Goal: Task Accomplishment & Management: Manage account settings

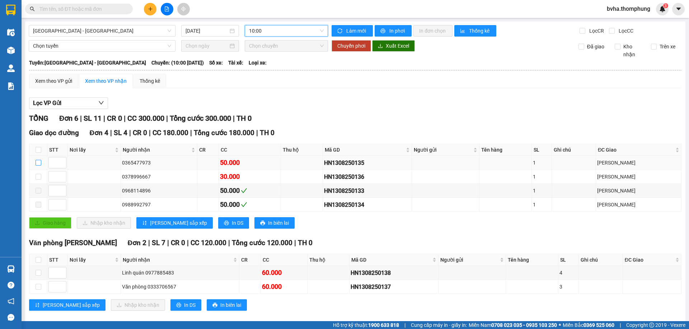
click at [38, 163] on input "checkbox" at bounding box center [39, 163] width 6 height 6
checkbox input "true"
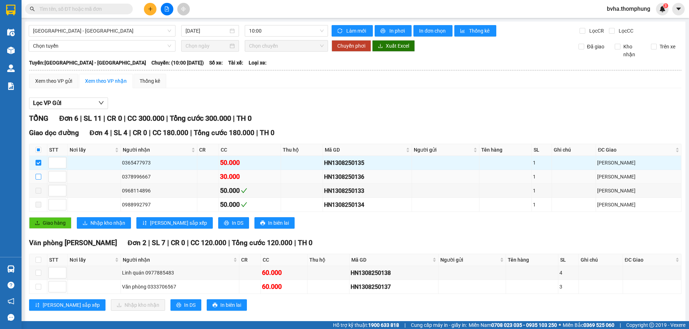
click at [37, 174] on input "checkbox" at bounding box center [39, 177] width 6 height 6
checkbox input "true"
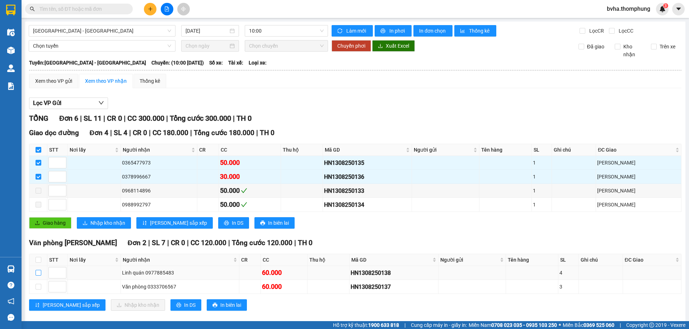
click at [38, 274] on input "checkbox" at bounding box center [39, 273] width 6 height 6
checkbox input "true"
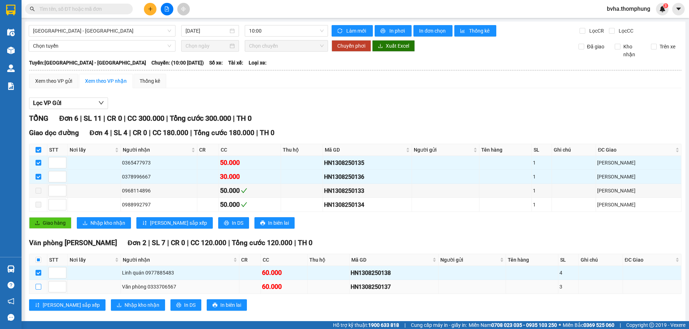
click at [39, 286] on input "checkbox" at bounding box center [39, 287] width 6 height 6
checkbox input "true"
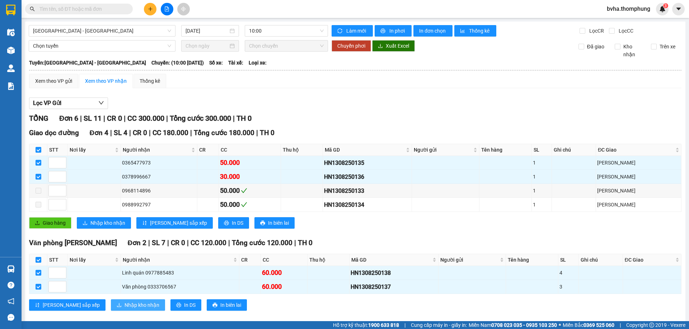
click at [124, 305] on span "Nhập kho nhận" at bounding box center [141, 305] width 35 height 8
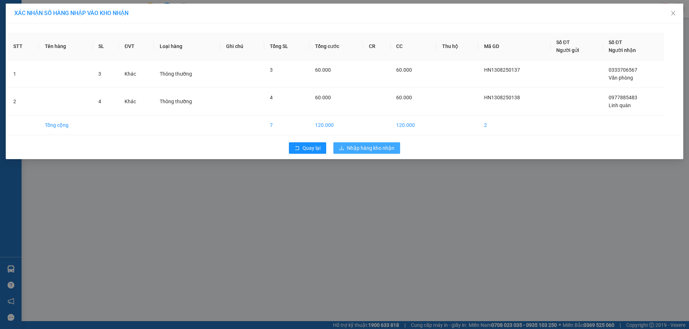
click at [362, 148] on span "Nhập hàng kho nhận" at bounding box center [370, 148] width 47 height 8
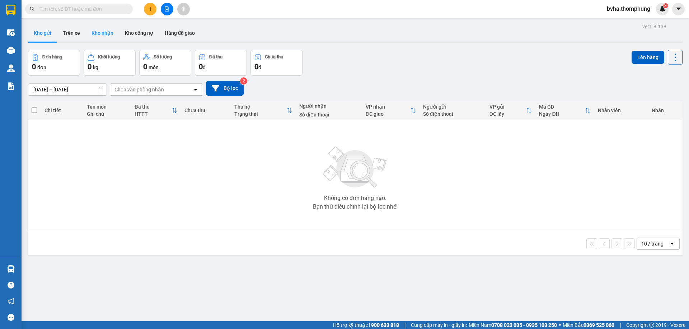
click at [101, 30] on button "Kho nhận" at bounding box center [102, 32] width 33 height 17
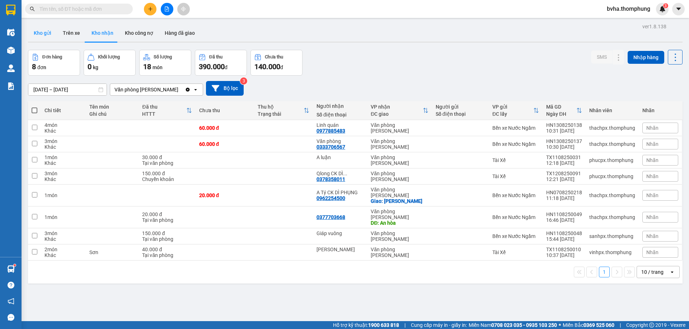
click at [42, 32] on button "Kho gửi" at bounding box center [42, 32] width 29 height 17
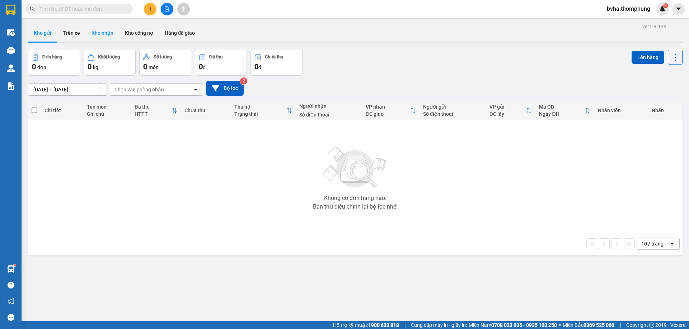
click at [96, 31] on button "Kho nhận" at bounding box center [102, 32] width 33 height 17
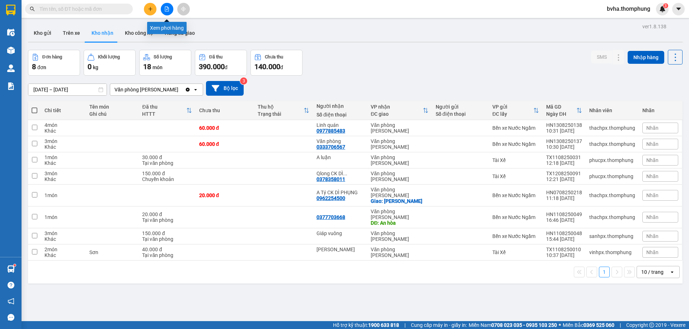
click at [167, 9] on icon "file-add" at bounding box center [167, 8] width 4 height 5
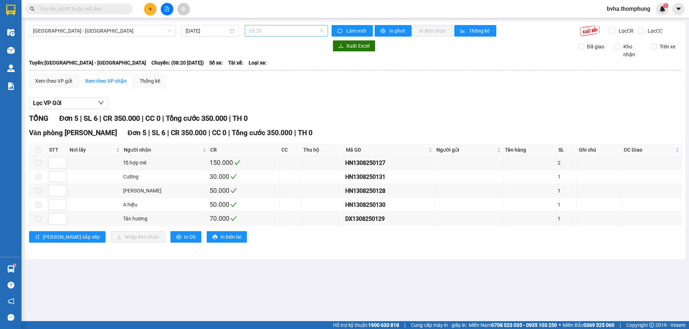
click at [284, 29] on span "08:20" at bounding box center [286, 30] width 75 height 11
click at [271, 68] on div "10:00" at bounding box center [277, 68] width 56 height 8
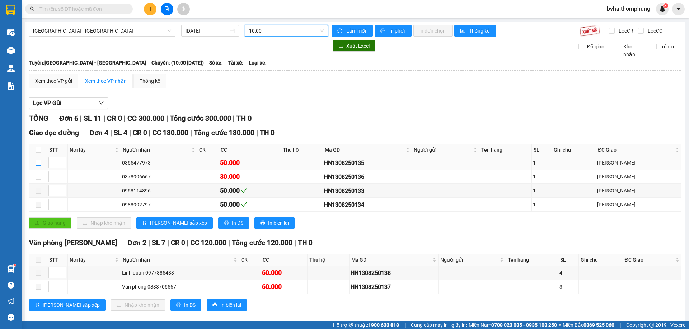
click at [38, 162] on input "checkbox" at bounding box center [39, 163] width 6 height 6
checkbox input "true"
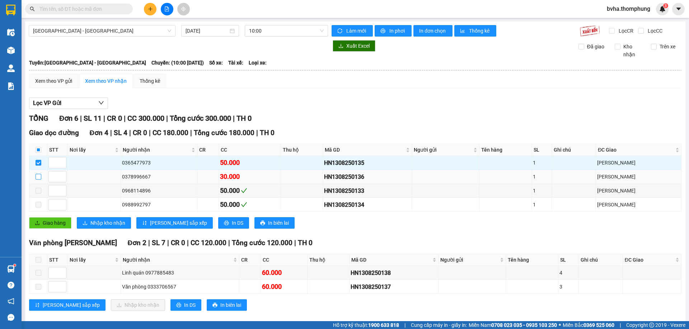
click at [38, 176] on input "checkbox" at bounding box center [39, 177] width 6 height 6
checkbox input "true"
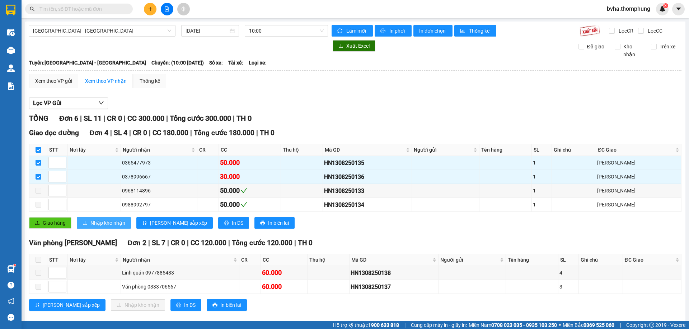
click at [96, 223] on span "Nhập kho nhận" at bounding box center [107, 223] width 35 height 8
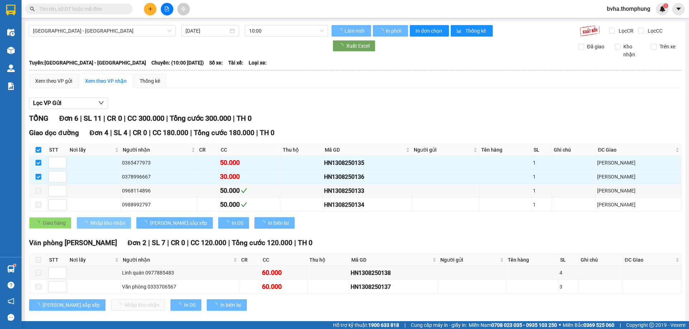
checkbox input "false"
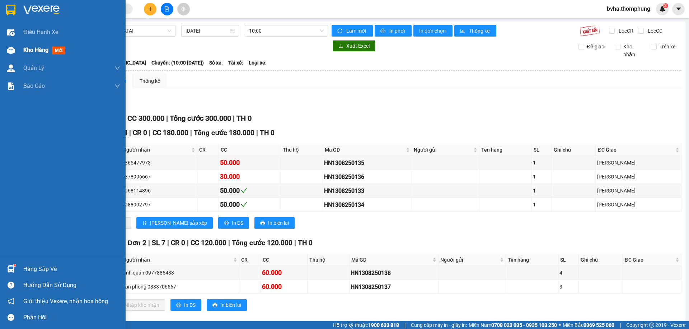
click at [14, 48] on img at bounding box center [11, 51] width 8 height 8
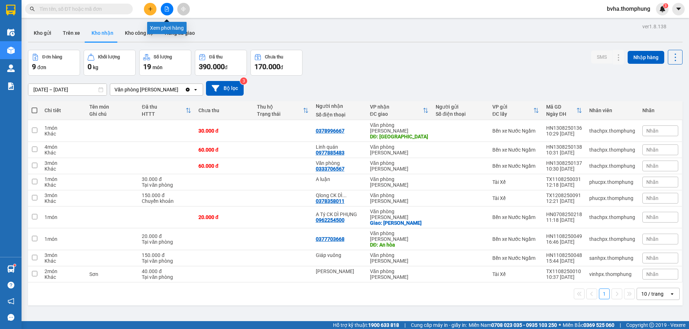
click at [168, 7] on icon "file-add" at bounding box center [166, 8] width 5 height 5
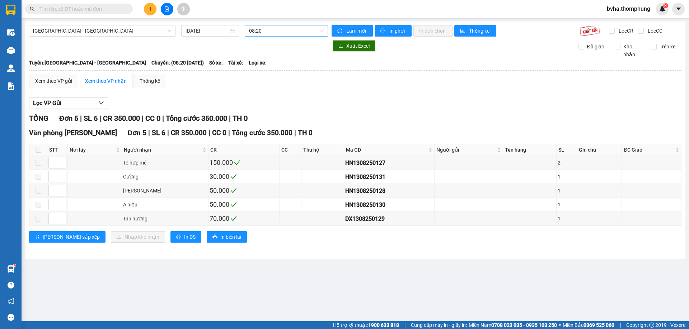
click at [279, 33] on span "08:20" at bounding box center [286, 30] width 75 height 11
click at [265, 71] on div "10:00" at bounding box center [277, 68] width 56 height 8
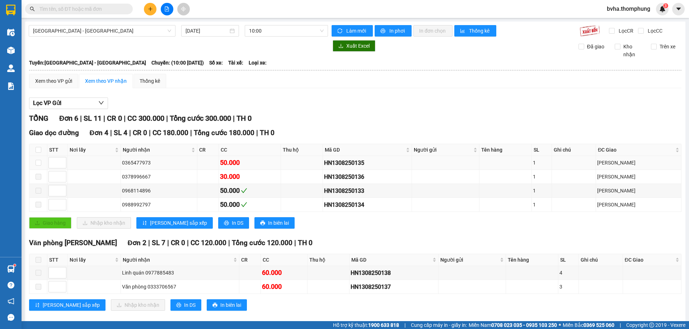
drag, startPoint x: 641, startPoint y: 162, endPoint x: 637, endPoint y: 159, distance: 5.6
click at [641, 162] on div "[PERSON_NAME]" at bounding box center [638, 163] width 83 height 8
drag, startPoint x: 369, startPoint y: 163, endPoint x: 327, endPoint y: 166, distance: 42.4
click at [327, 166] on tr "0365477973 50.000 HN1308250135 [GEOGRAPHIC_DATA][PERSON_NAME]" at bounding box center [355, 163] width 652 height 14
copy div "HN1308250135"
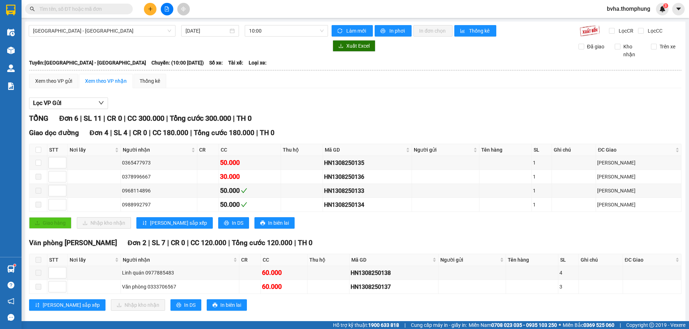
click at [62, 12] on input "text" at bounding box center [81, 9] width 85 height 8
paste input "HN1308250135"
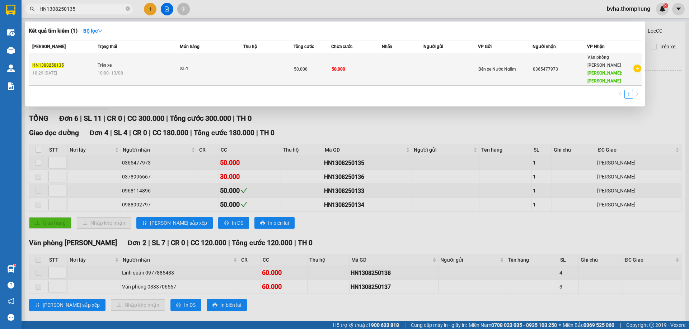
type input "HN1308250135"
click at [205, 66] on td "SL: 1" at bounding box center [212, 69] width 64 height 33
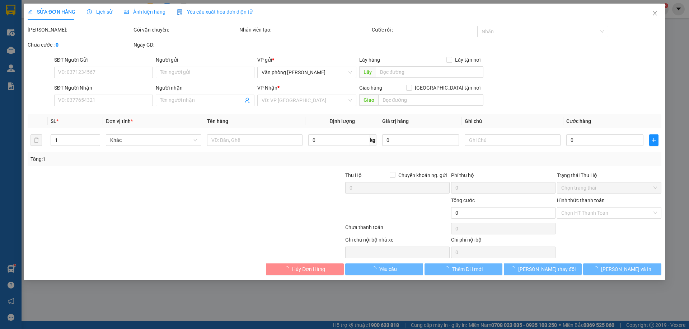
type input "0365477973"
type input "[PERSON_NAME]"
type input "50.000"
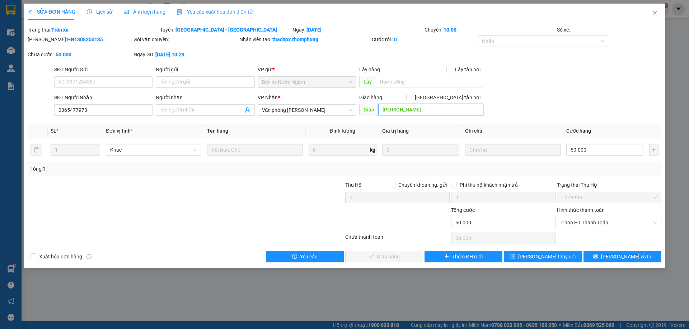
click at [439, 114] on input "[PERSON_NAME]" at bounding box center [430, 109] width 105 height 11
click at [539, 258] on span "[PERSON_NAME] thay đổi" at bounding box center [546, 257] width 57 height 8
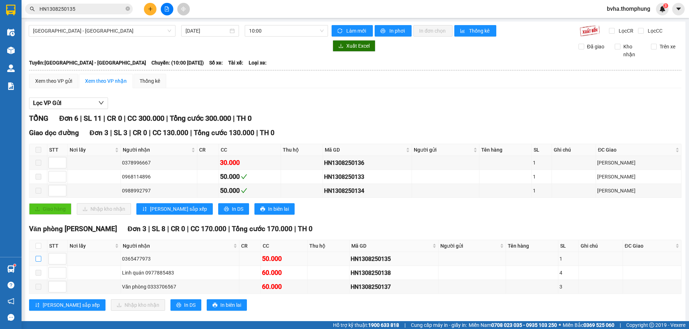
click at [41, 259] on input "checkbox" at bounding box center [39, 259] width 6 height 6
checkbox input "true"
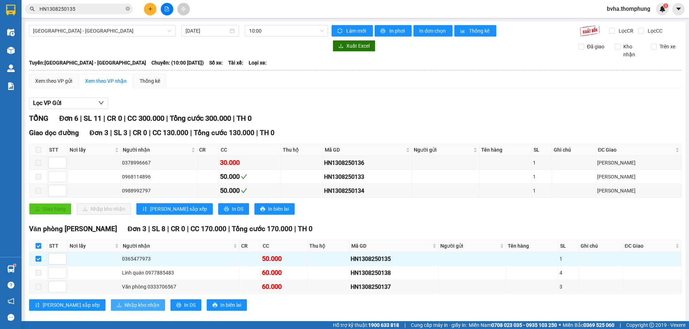
click at [124, 303] on span "Nhập kho nhận" at bounding box center [141, 305] width 35 height 8
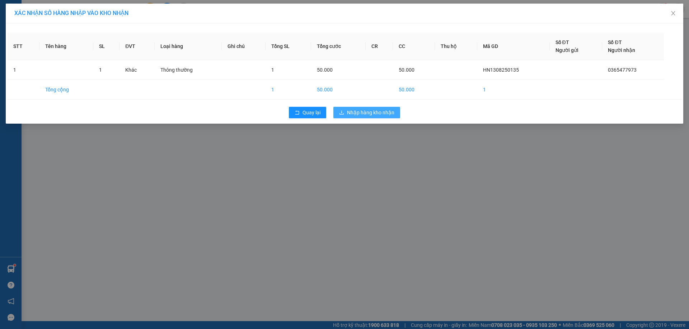
click at [370, 113] on span "Nhập hàng kho nhận" at bounding box center [370, 113] width 47 height 8
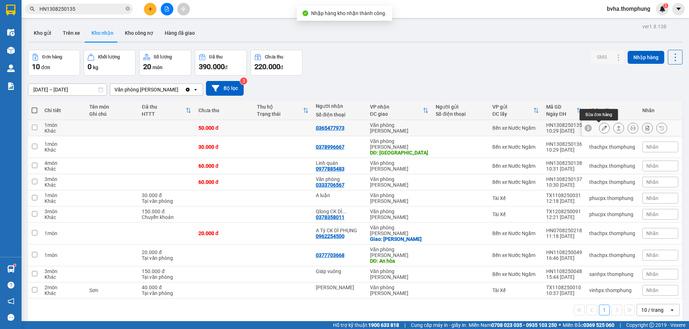
click at [601, 128] on icon at bounding box center [603, 128] width 5 height 5
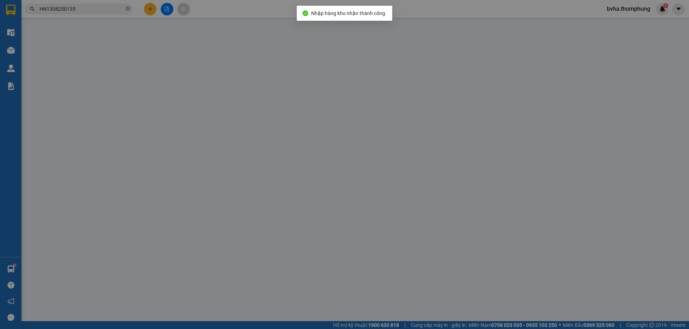
type input "0365477973"
type input "50.000"
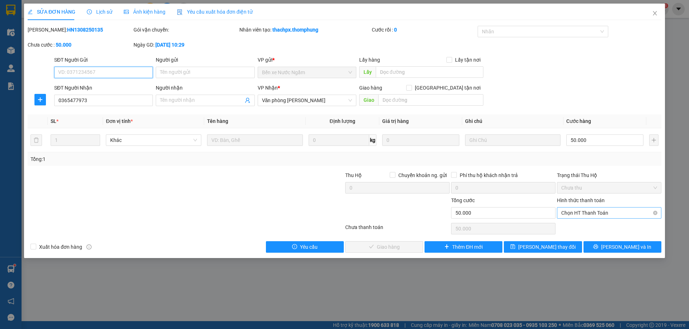
click at [608, 214] on span "Chọn HT Thanh Toán" at bounding box center [609, 213] width 96 height 11
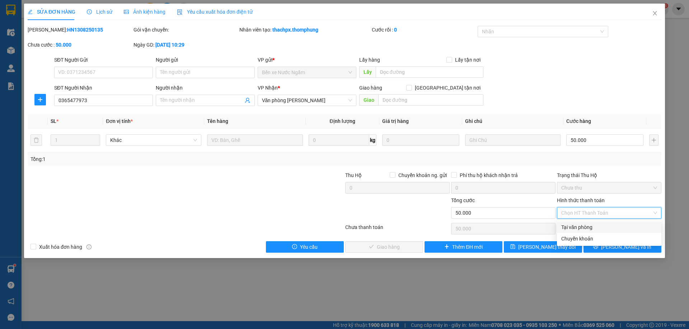
click at [569, 226] on div "Tại văn phòng" at bounding box center [609, 227] width 96 height 8
type input "0"
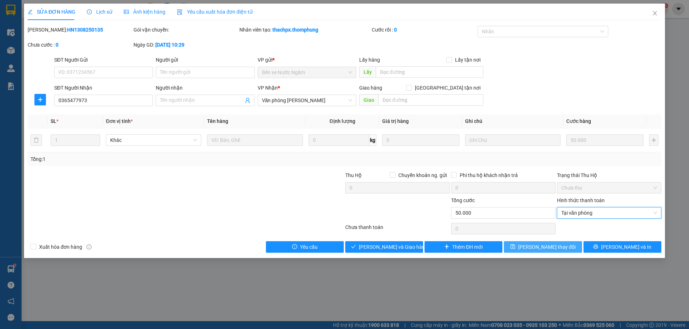
click at [533, 249] on span "[PERSON_NAME] thay đổi" at bounding box center [546, 247] width 57 height 8
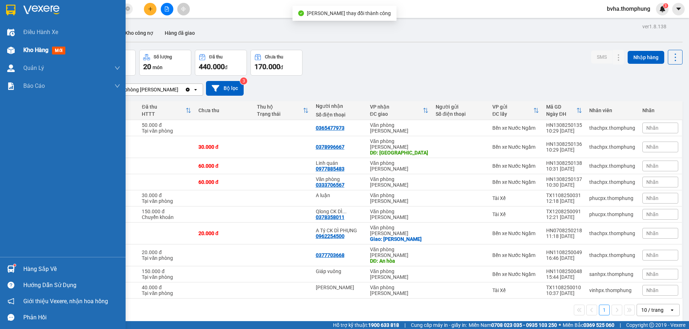
click at [16, 49] on div at bounding box center [11, 50] width 13 height 13
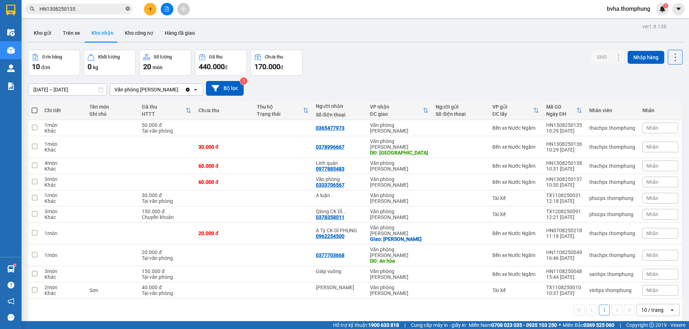
click at [128, 9] on icon "close-circle" at bounding box center [128, 8] width 4 height 4
